Goal: Transaction & Acquisition: Obtain resource

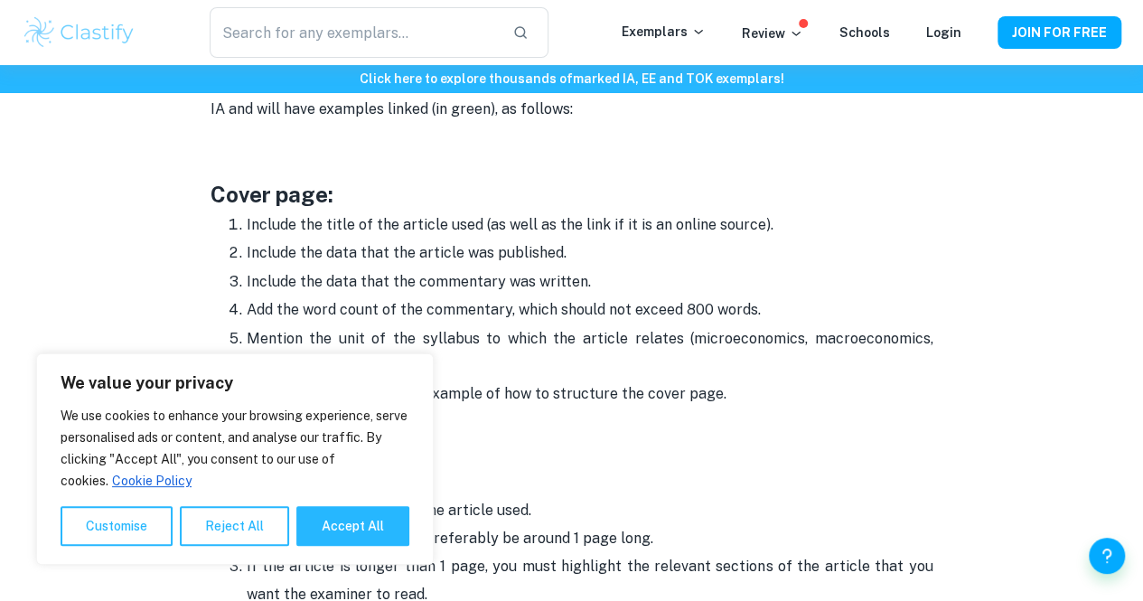
scroll to position [979, 0]
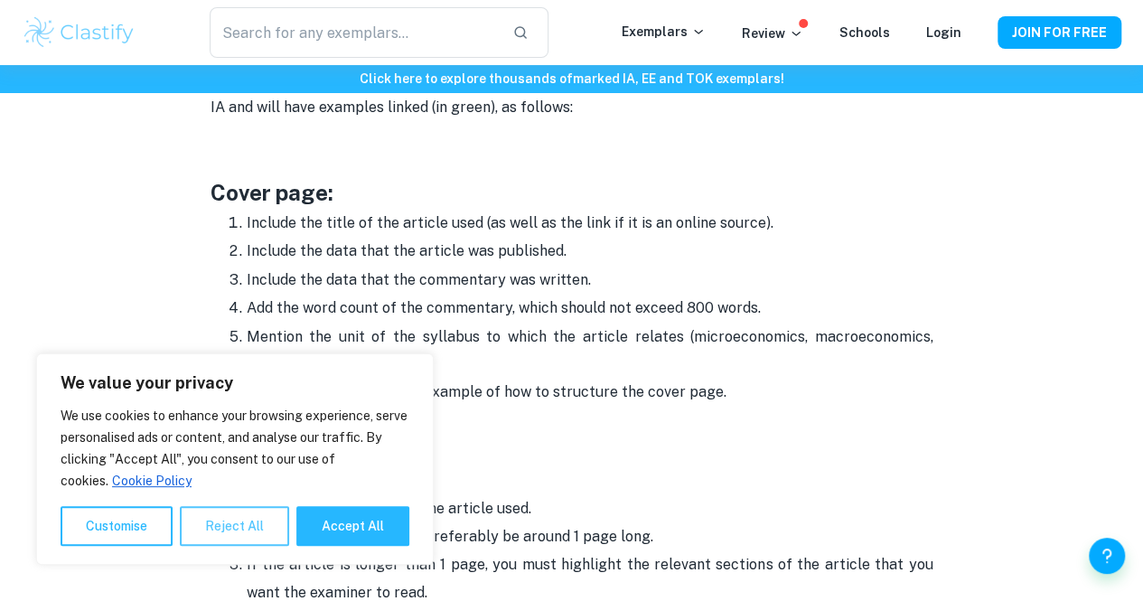
click at [211, 536] on button "Reject All" at bounding box center [234, 526] width 109 height 40
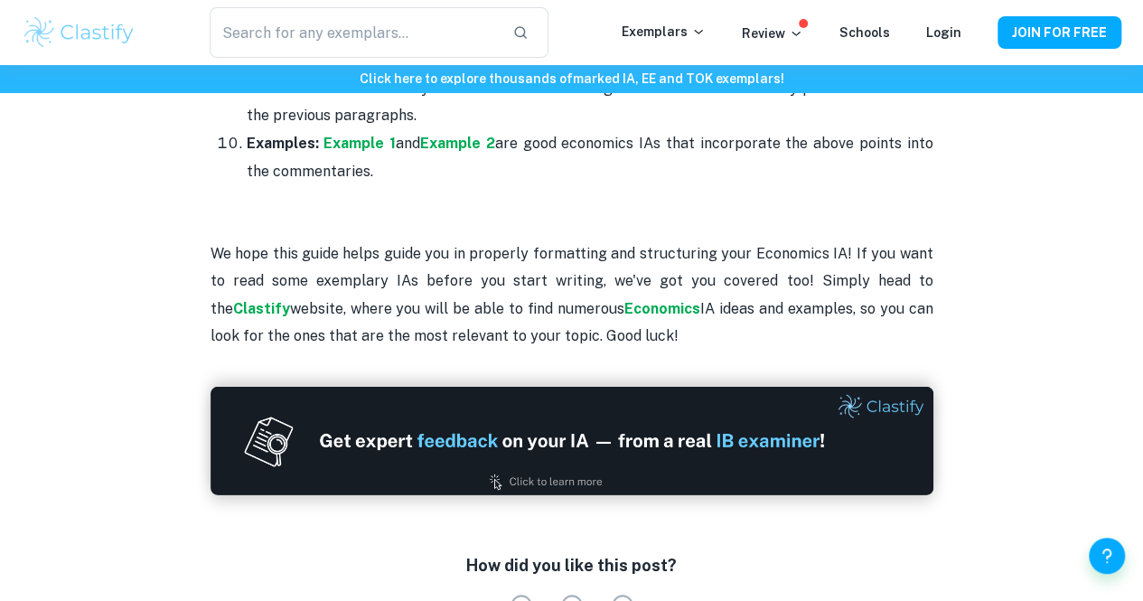
scroll to position [2593, 0]
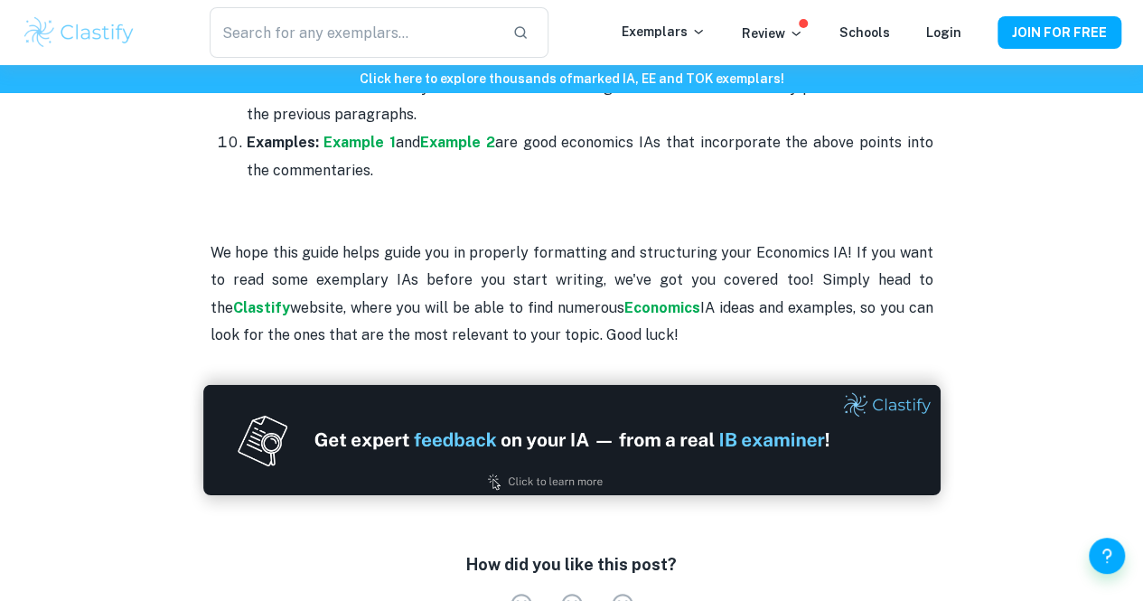
click at [585, 435] on img at bounding box center [571, 439] width 737 height 110
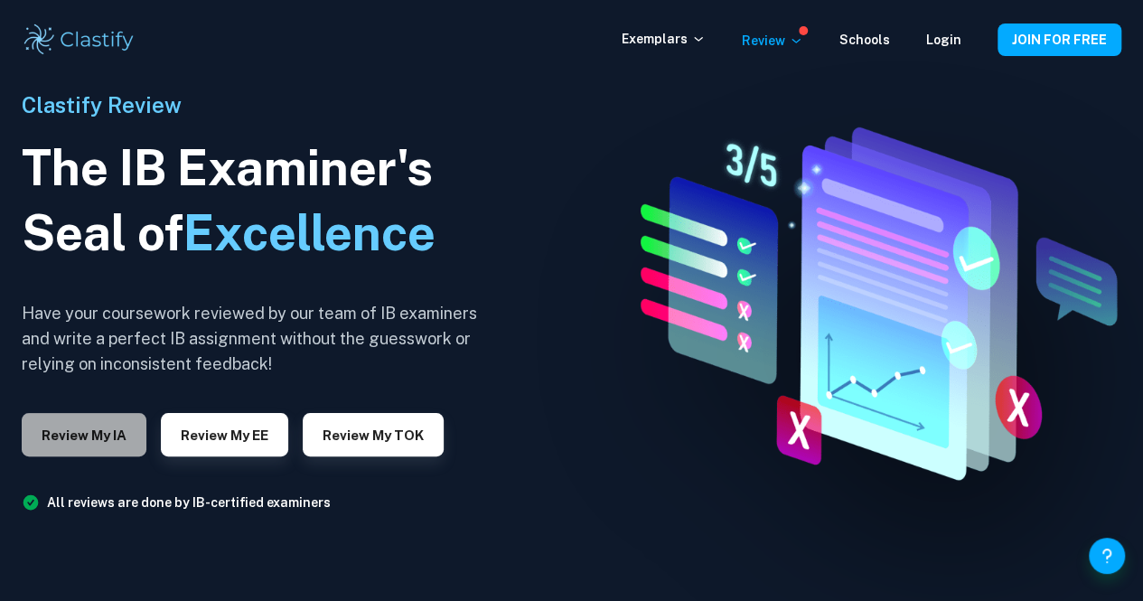
click at [113, 439] on button "Review my IA" at bounding box center [84, 434] width 125 height 43
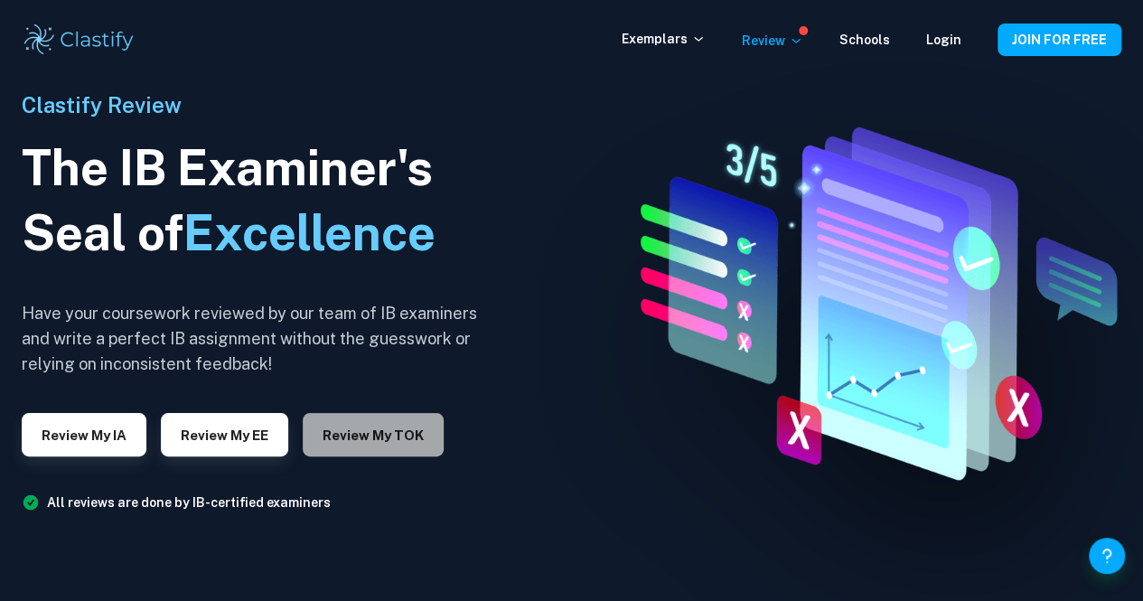
click at [395, 420] on button "Review my TOK" at bounding box center [373, 434] width 141 height 43
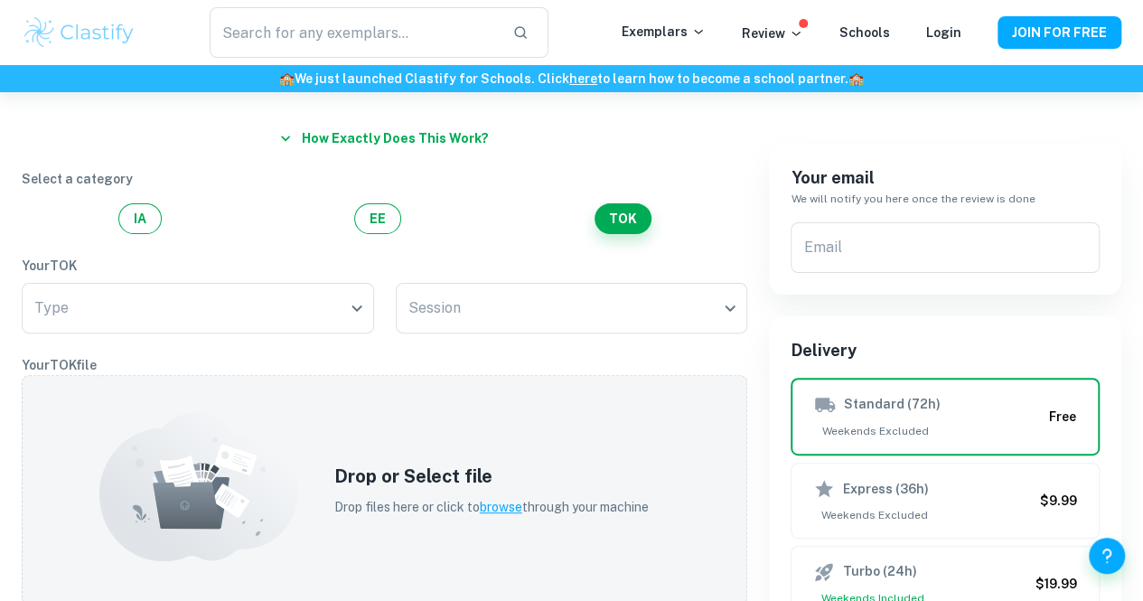
scroll to position [120, 0]
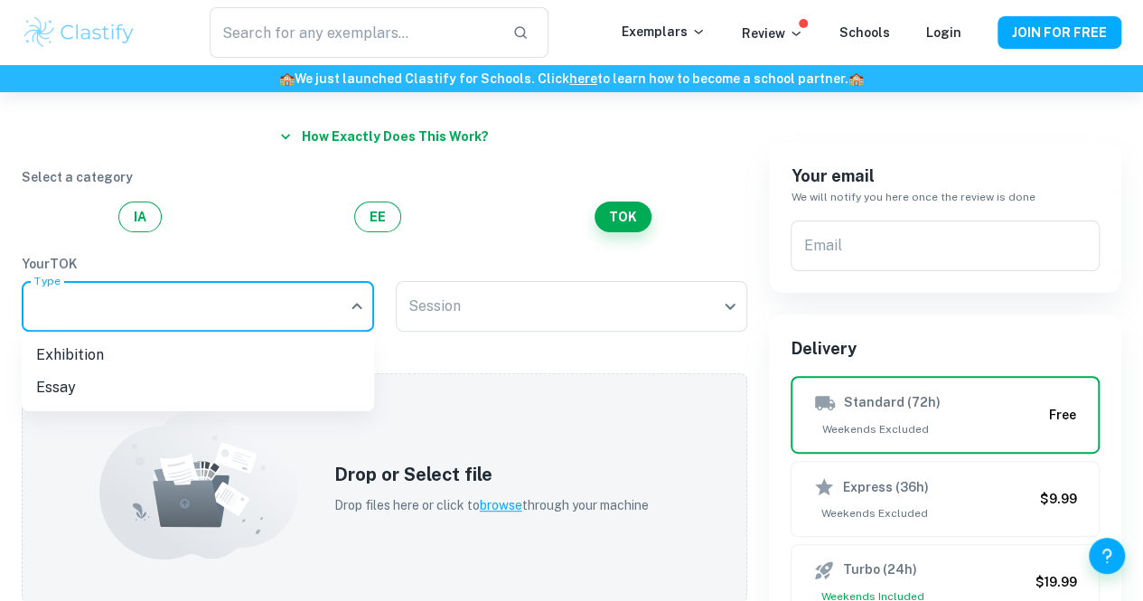
click at [350, 307] on body "We value your privacy We use cookies to enhance your browsing experience, serve…" at bounding box center [571, 272] width 1143 height 601
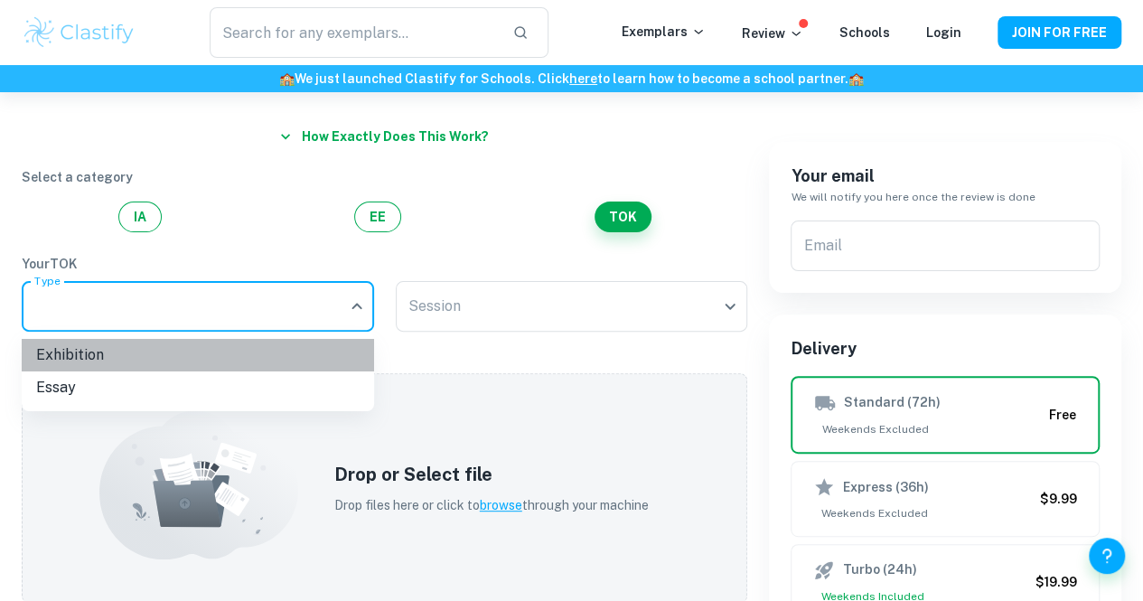
click at [267, 348] on li "Exhibition" at bounding box center [198, 355] width 352 height 33
type input "Exhibition"
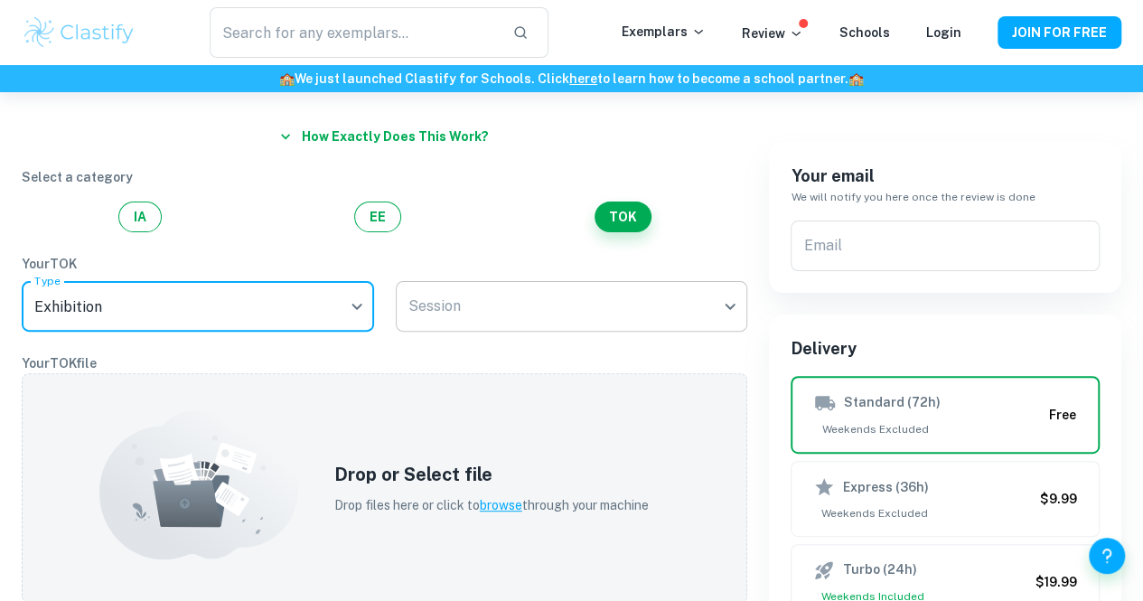
click at [566, 298] on body "We value your privacy We use cookies to enhance your browsing experience, serve…" at bounding box center [571, 272] width 1143 height 601
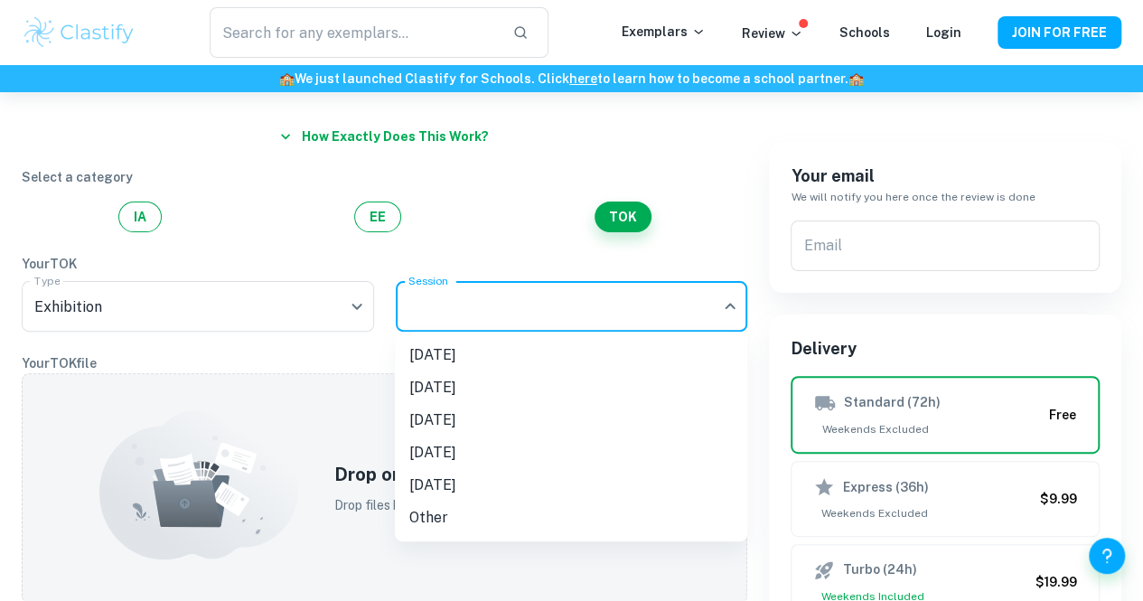
click at [533, 351] on li "[DATE]" at bounding box center [571, 355] width 352 height 33
type input "M25"
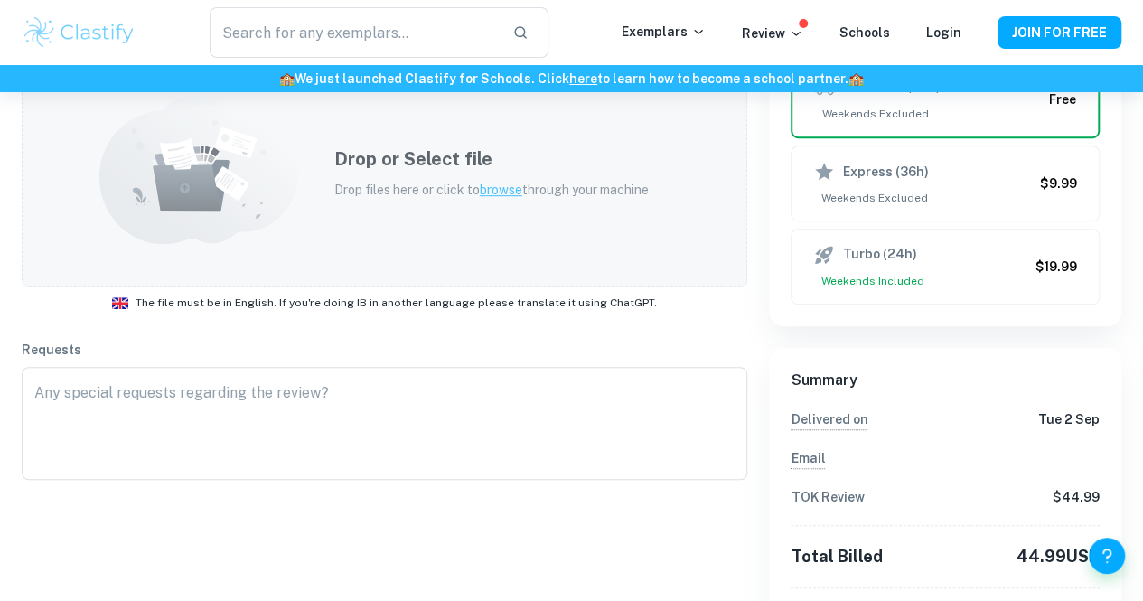
scroll to position [444, 0]
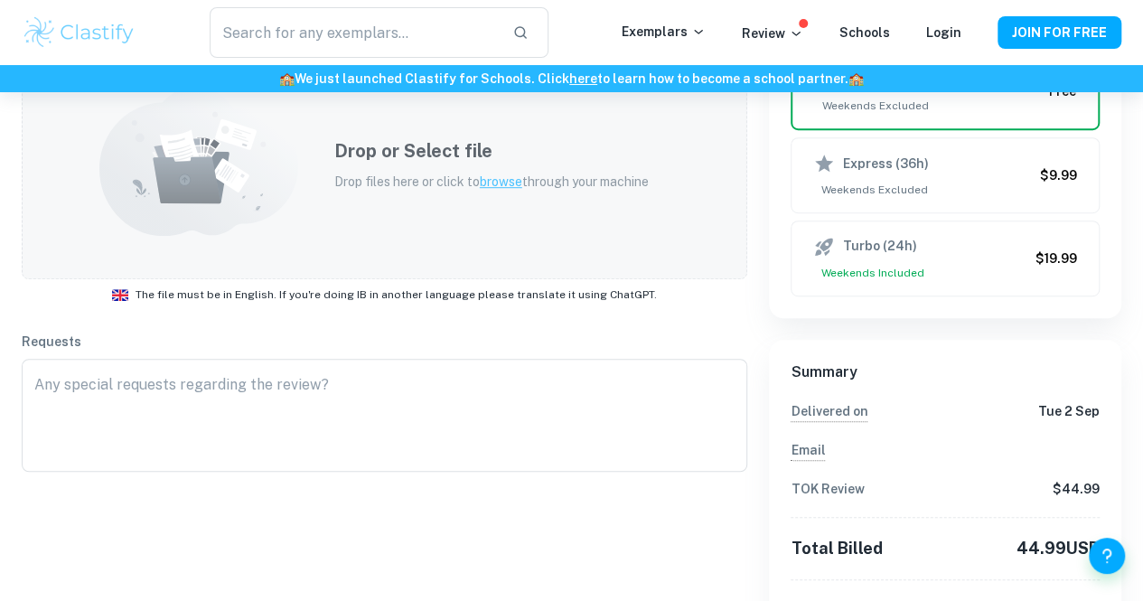
click at [456, 145] on h5 "Drop or Select file" at bounding box center [491, 150] width 314 height 27
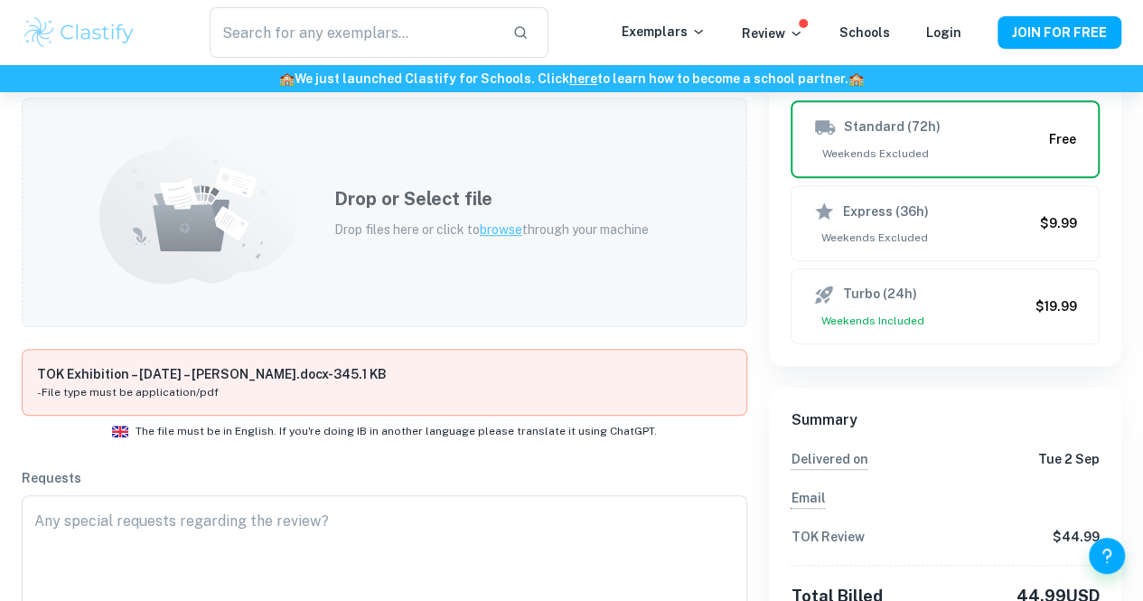
scroll to position [398, 0]
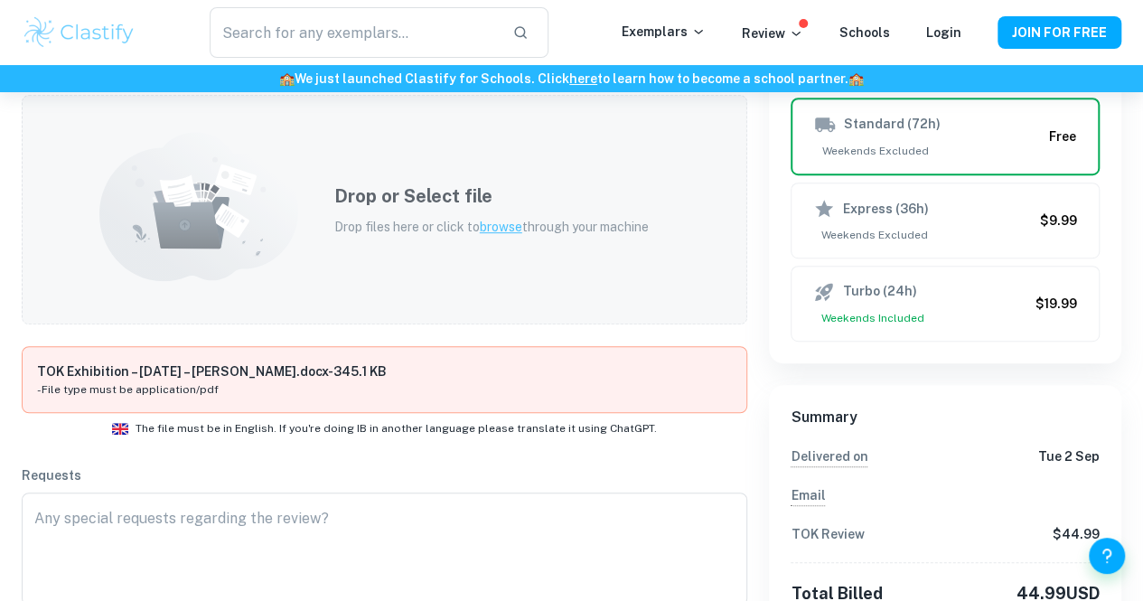
click at [498, 221] on span "browse" at bounding box center [501, 227] width 42 height 14
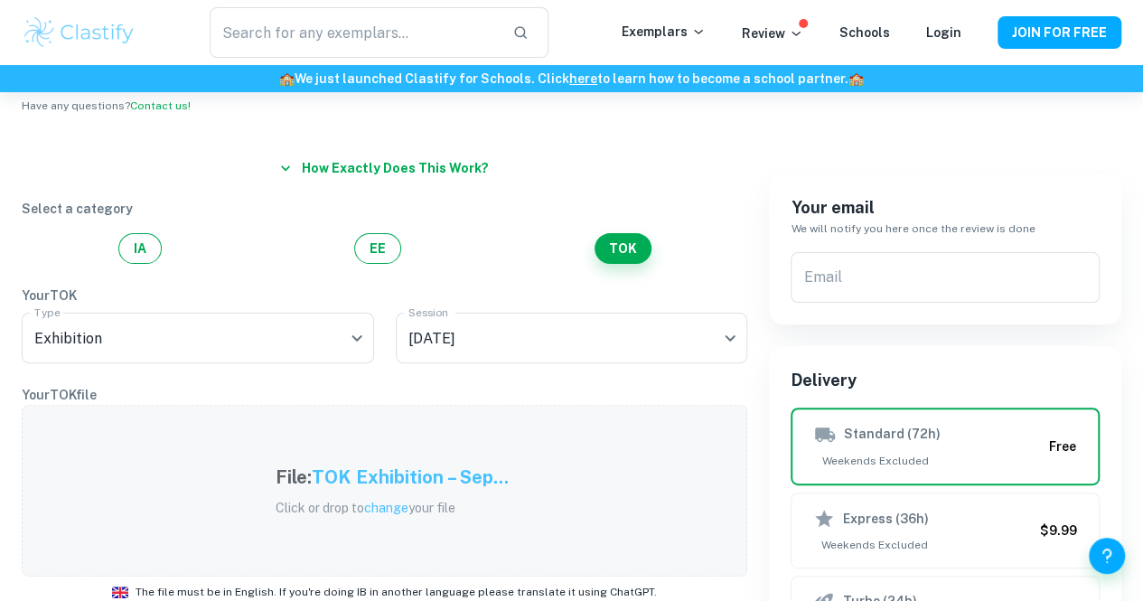
scroll to position [0, 0]
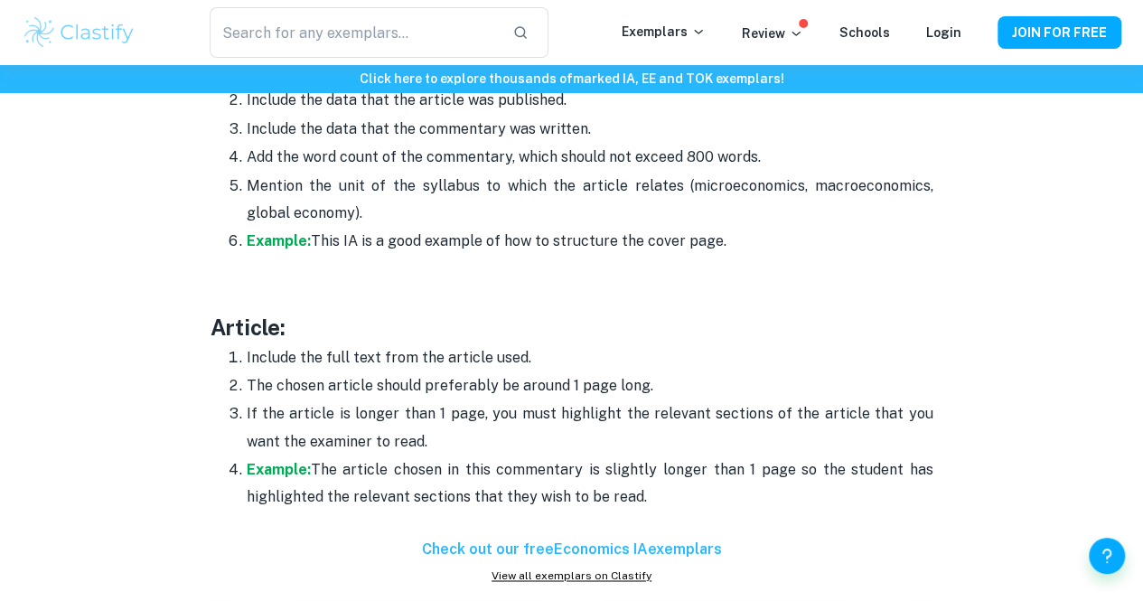
scroll to position [1134, 0]
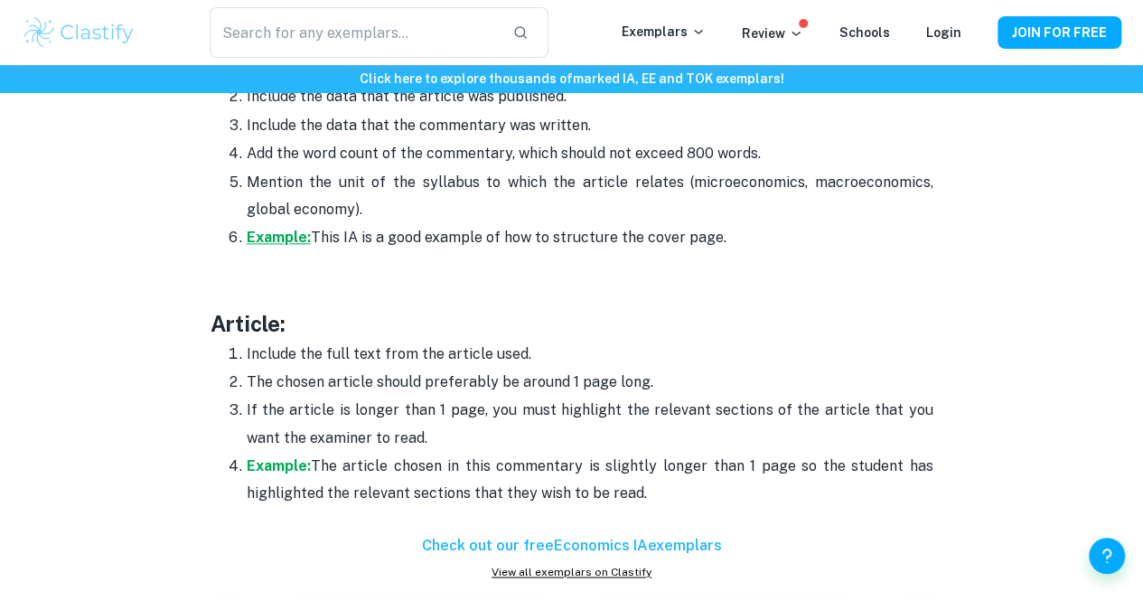
click at [279, 246] on strong "Example:" at bounding box center [279, 237] width 64 height 17
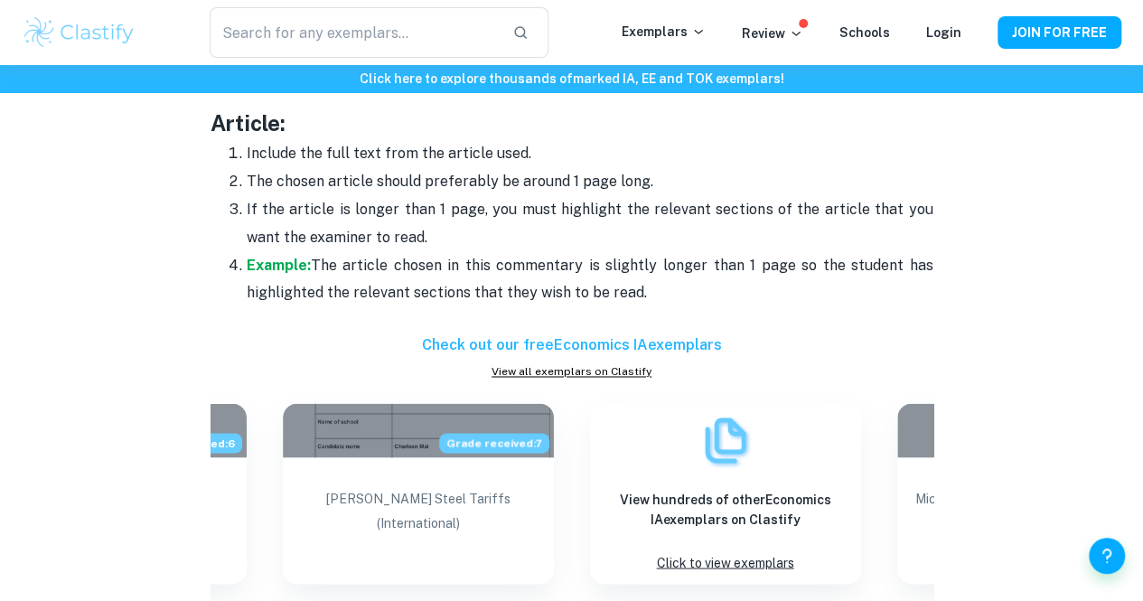
scroll to position [1335, 0]
click at [269, 269] on strong "Example:" at bounding box center [279, 264] width 64 height 17
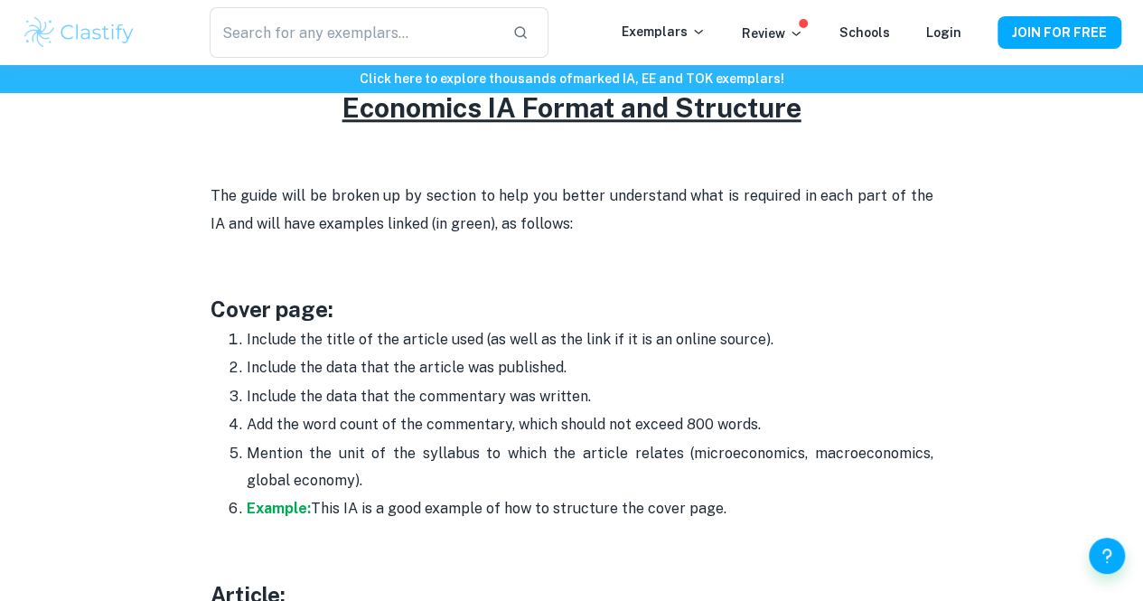
scroll to position [12, 0]
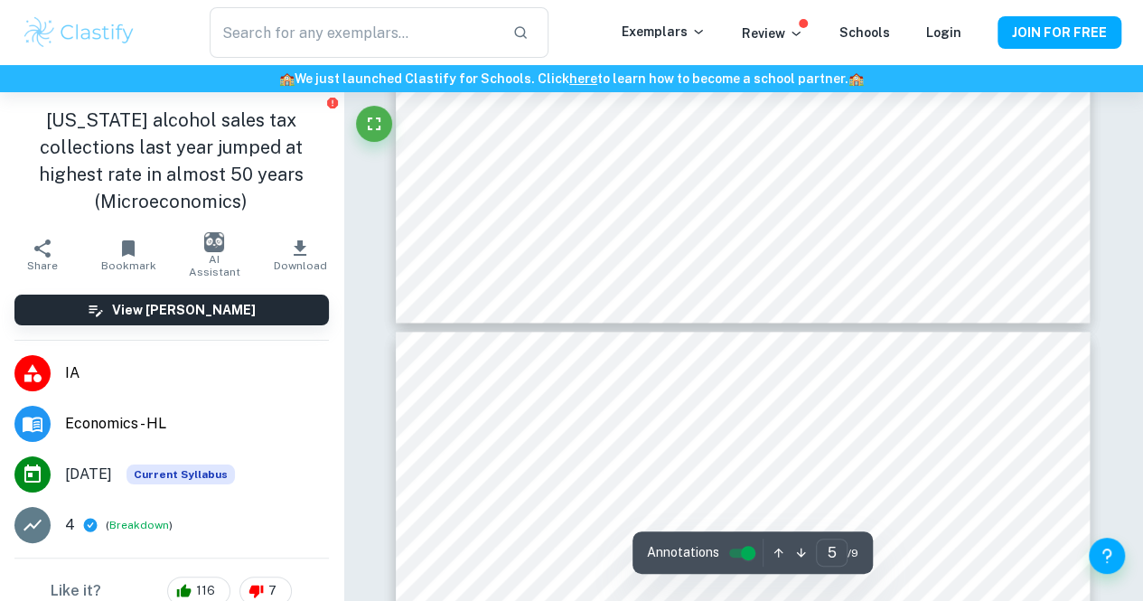
type input "6"
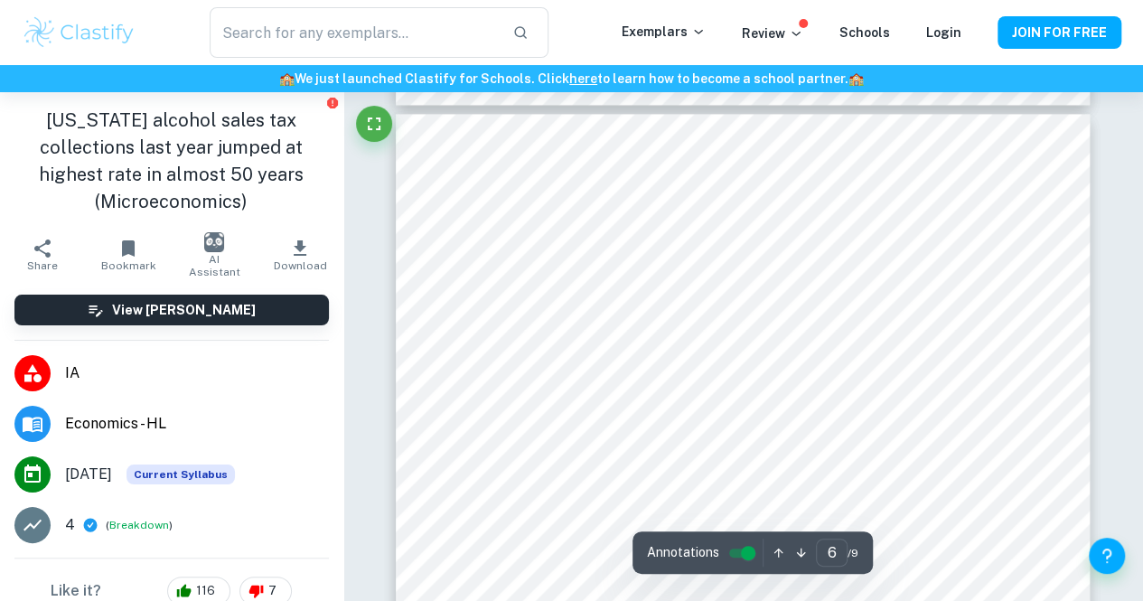
scroll to position [4789, 0]
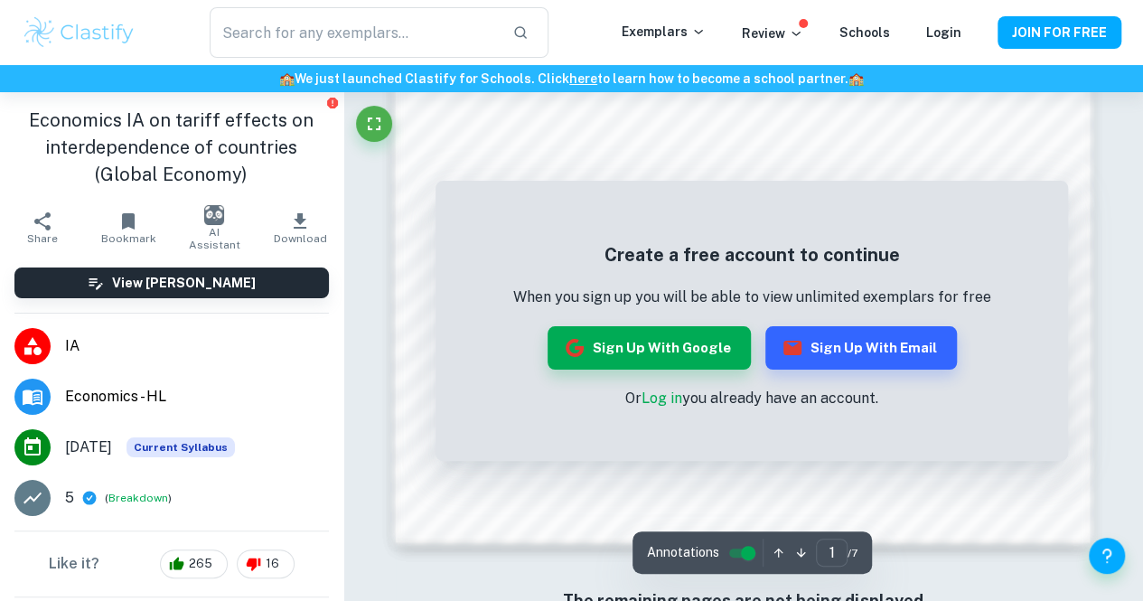
scroll to position [1437, 0]
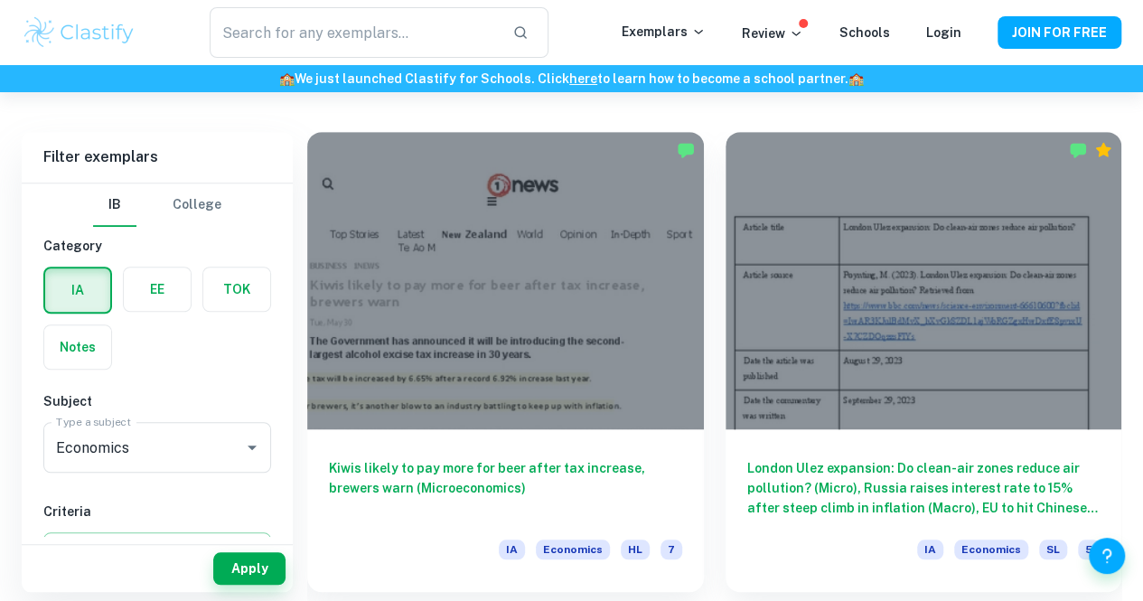
scroll to position [478, 0]
click at [466, 310] on div at bounding box center [505, 279] width 397 height 297
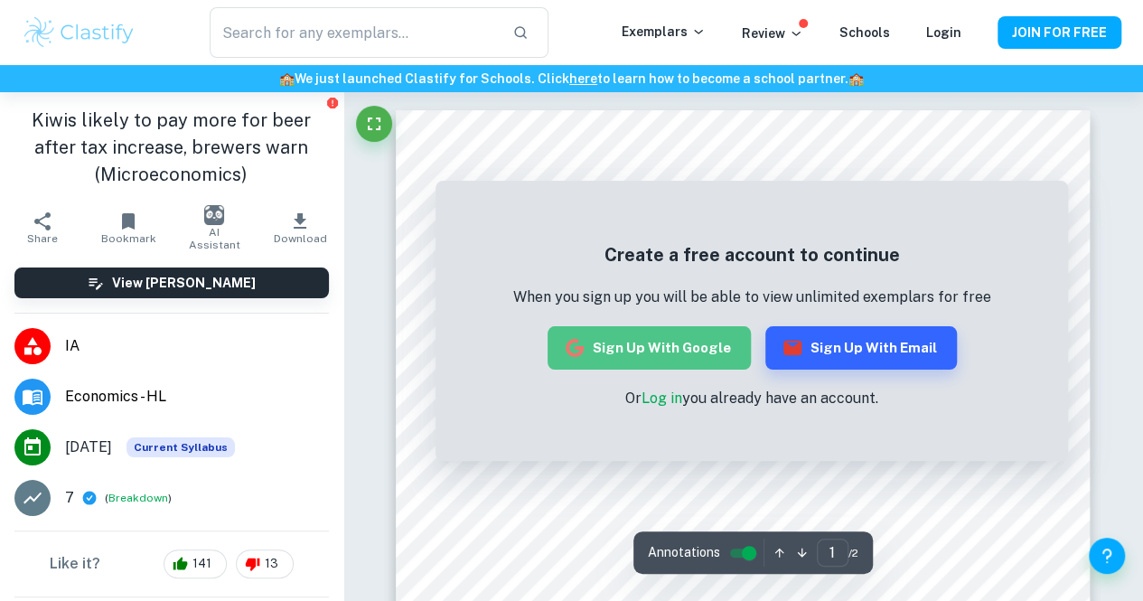
click at [709, 345] on button "Sign up with Google" at bounding box center [649, 347] width 203 height 43
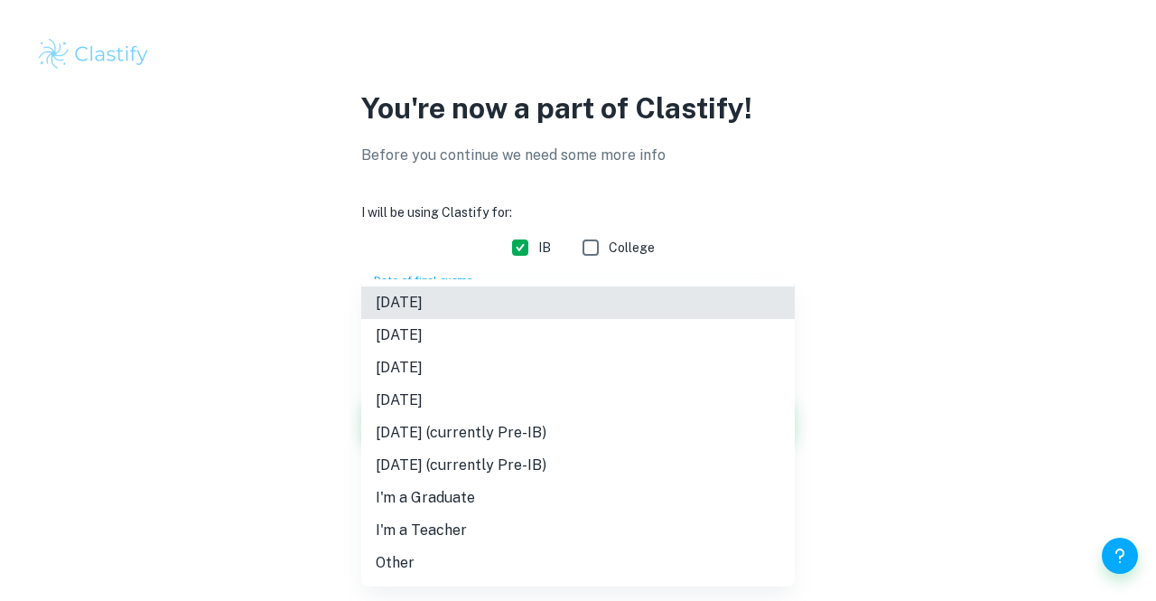
click at [577, 317] on body "We value your privacy We use cookies to enhance your browsing experience, serve…" at bounding box center [578, 300] width 1156 height 601
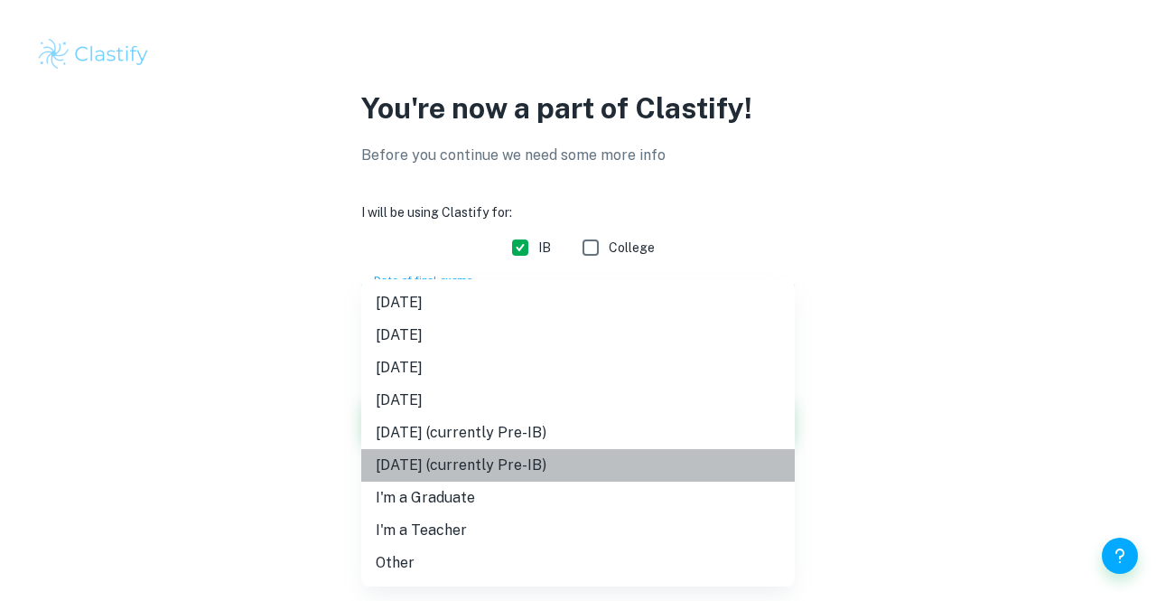
click at [526, 476] on li "[DATE] (currently Pre-IB)" at bounding box center [578, 465] width 434 height 33
type input "N27"
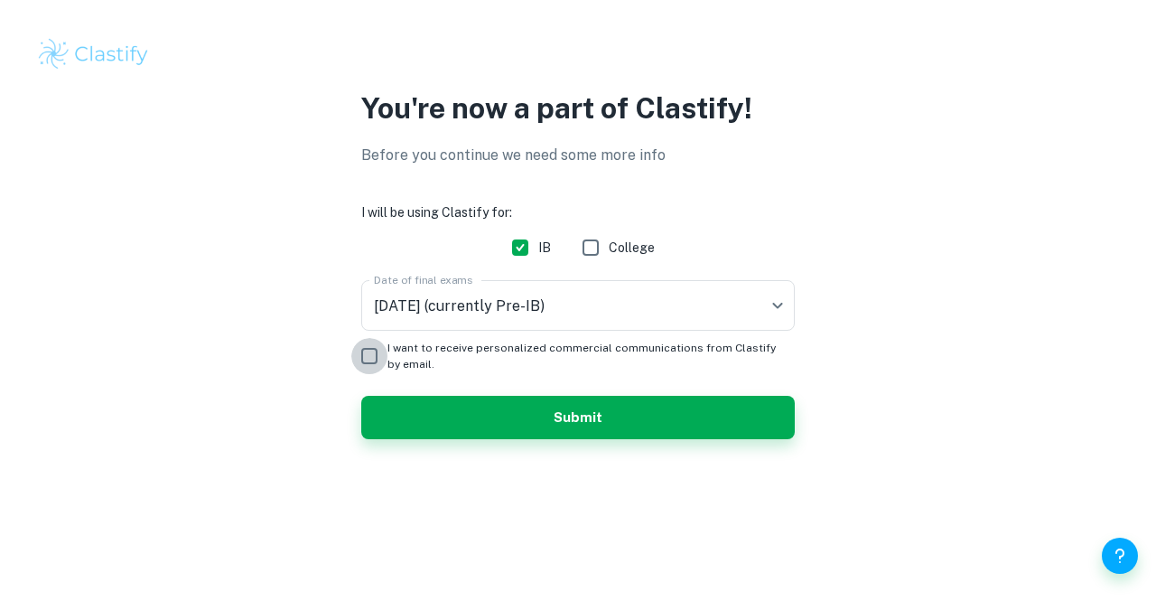
click at [362, 362] on input "I want to receive personalized commercial communications from Clastify by email." at bounding box center [369, 356] width 36 height 36
checkbox input "true"
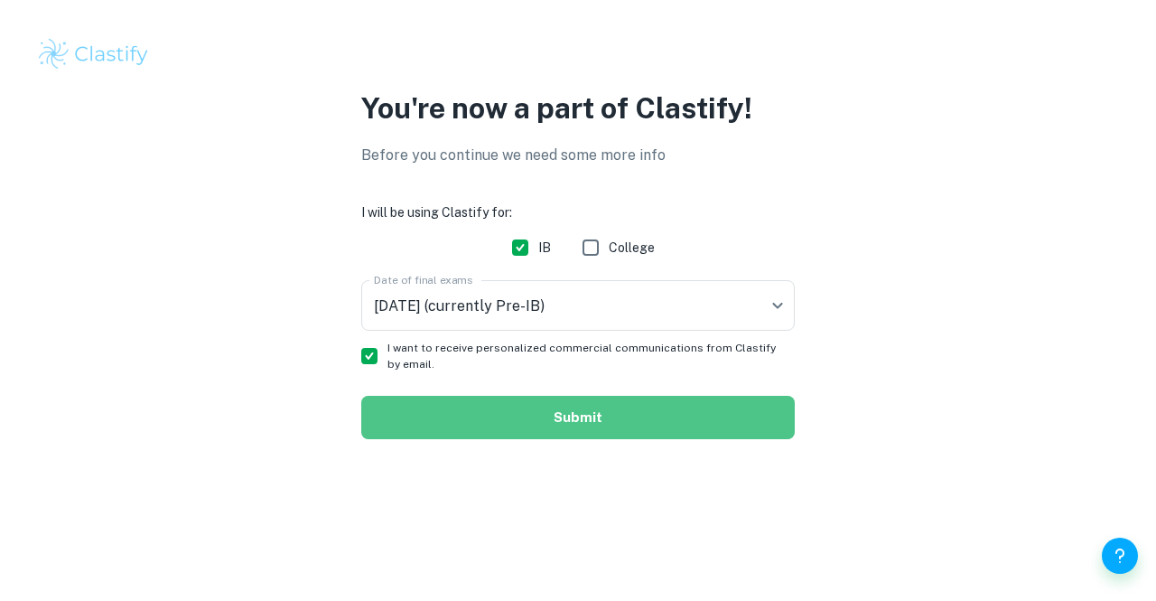
click at [463, 431] on button "Submit" at bounding box center [578, 417] width 434 height 43
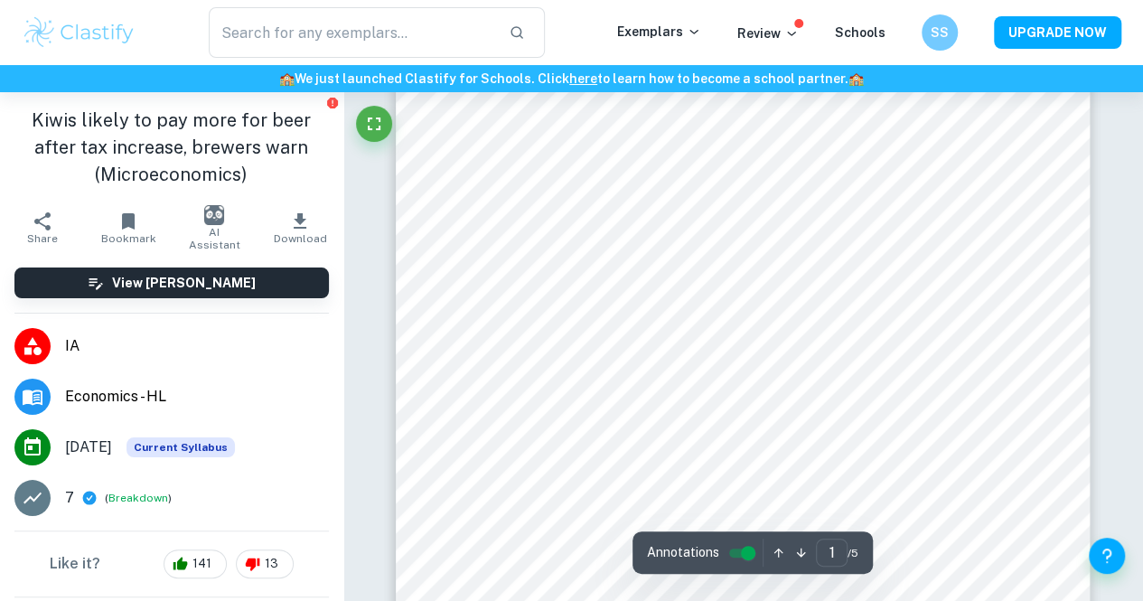
scroll to position [237, 0]
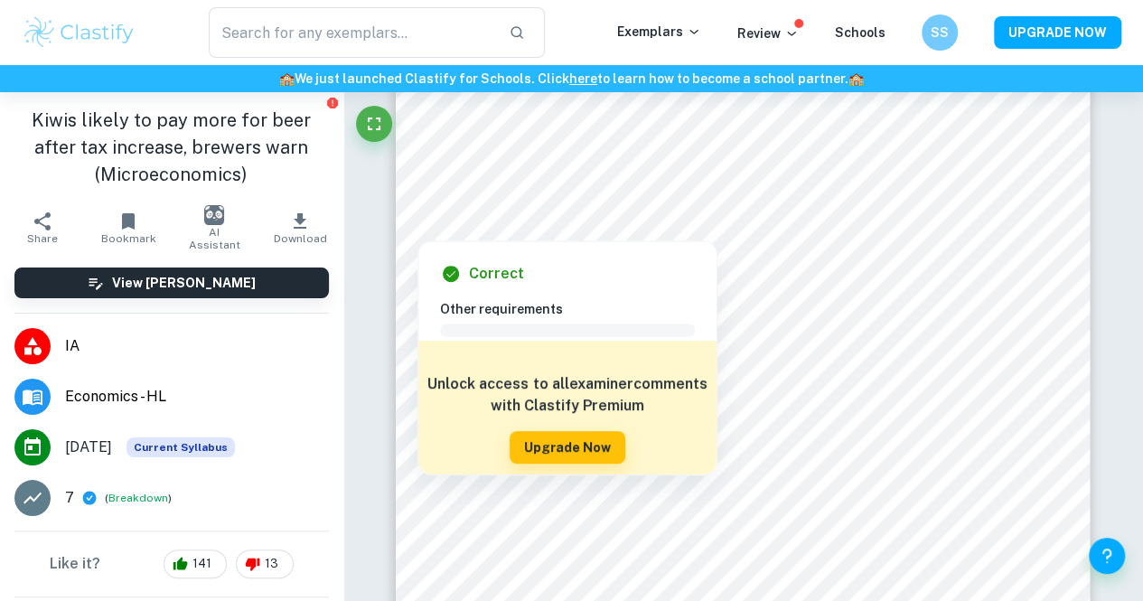
click at [468, 323] on div "Comment Unlock access to all examiner comments with Clastify Premium Upgrade Now" at bounding box center [574, 389] width 269 height 141
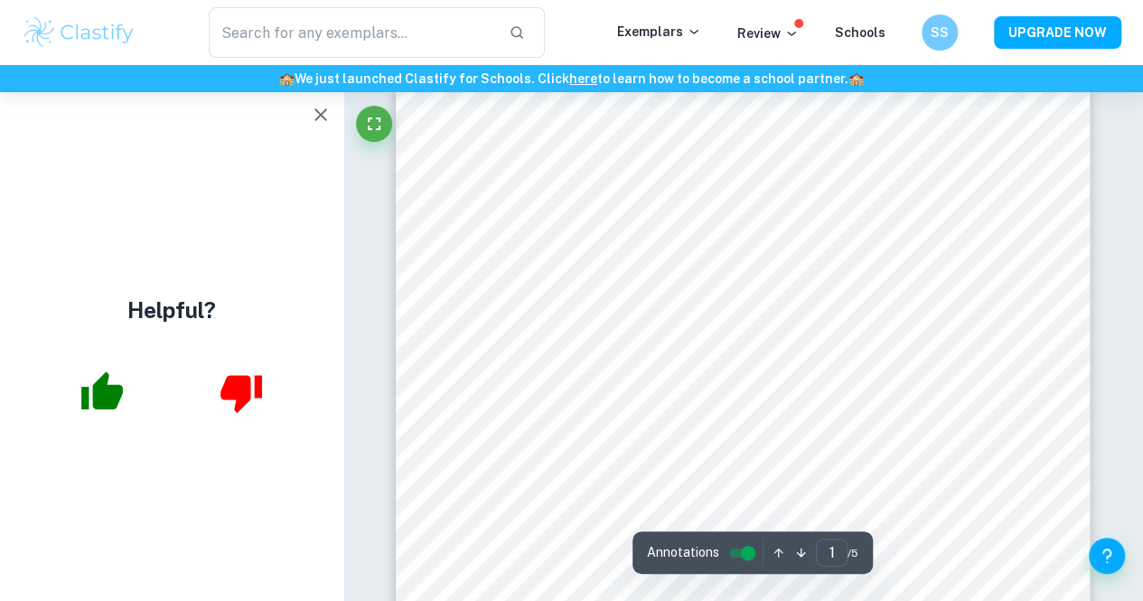
scroll to position [207, 0]
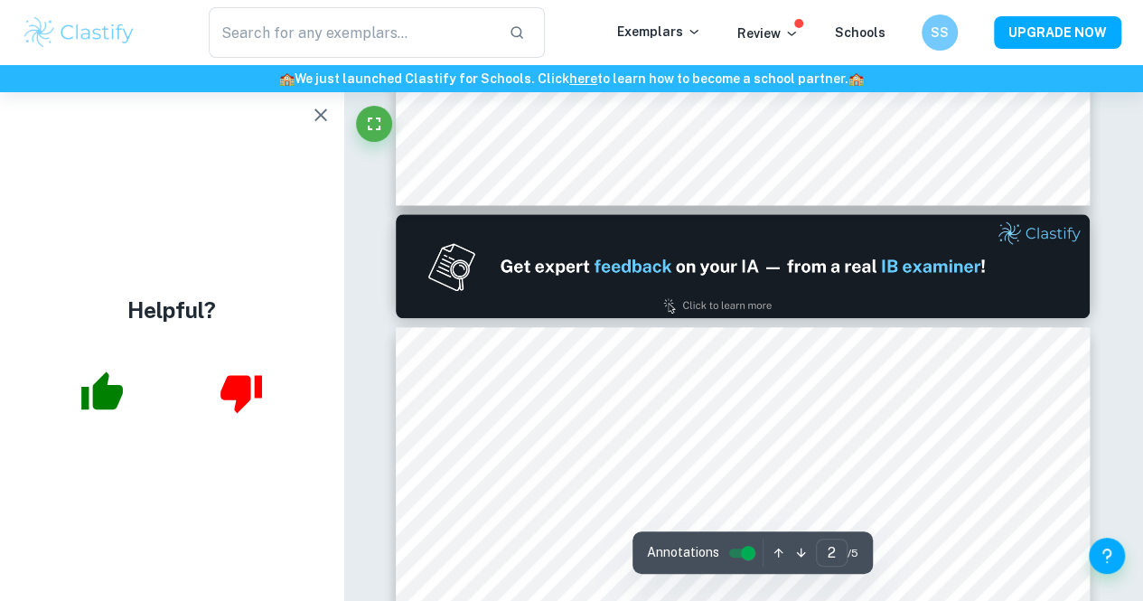
type input "1"
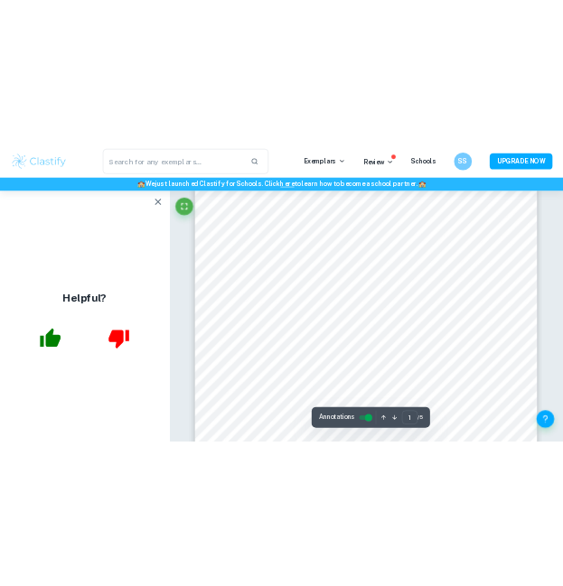
scroll to position [0, 0]
